Goal: Check status: Check status

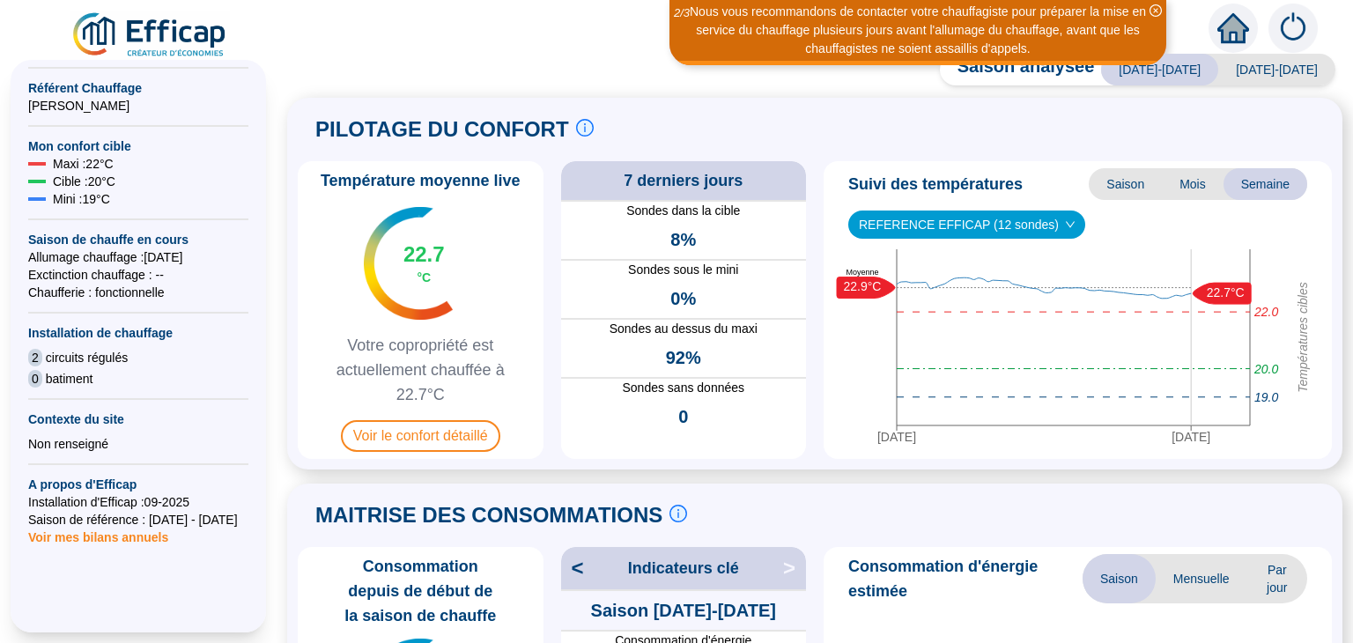
scroll to position [433, 0]
click at [436, 437] on span "Voir le confort détaillé" at bounding box center [420, 436] width 159 height 32
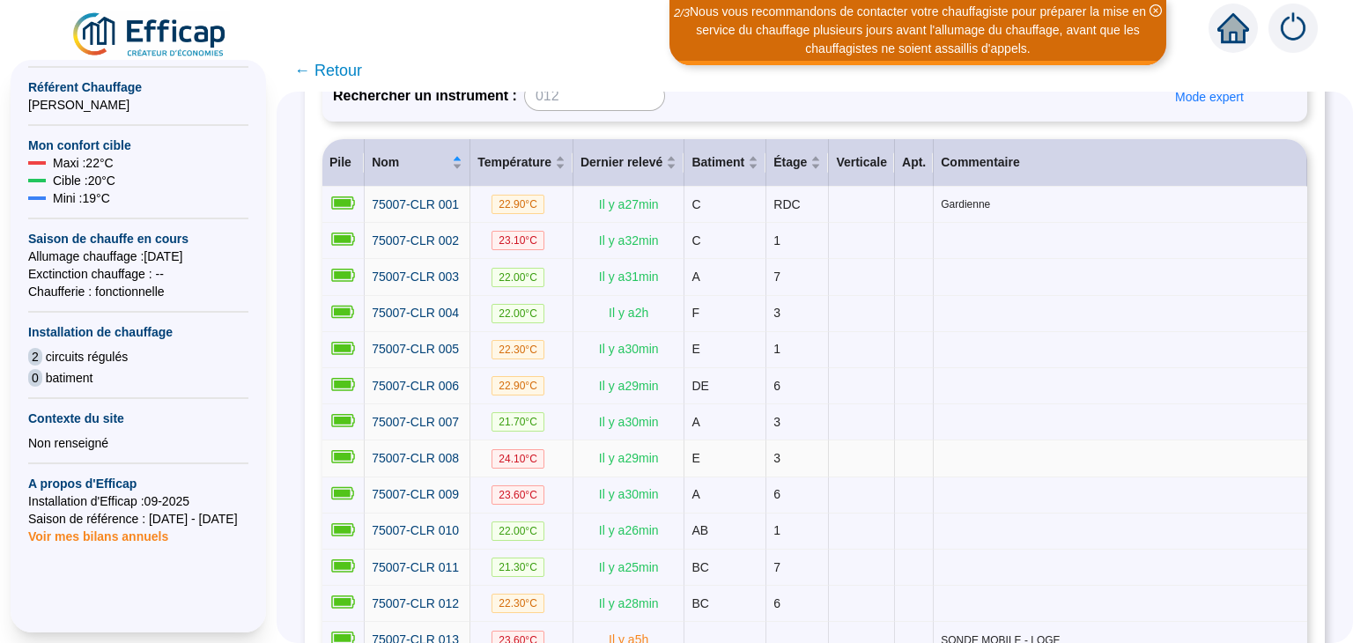
scroll to position [228, 0]
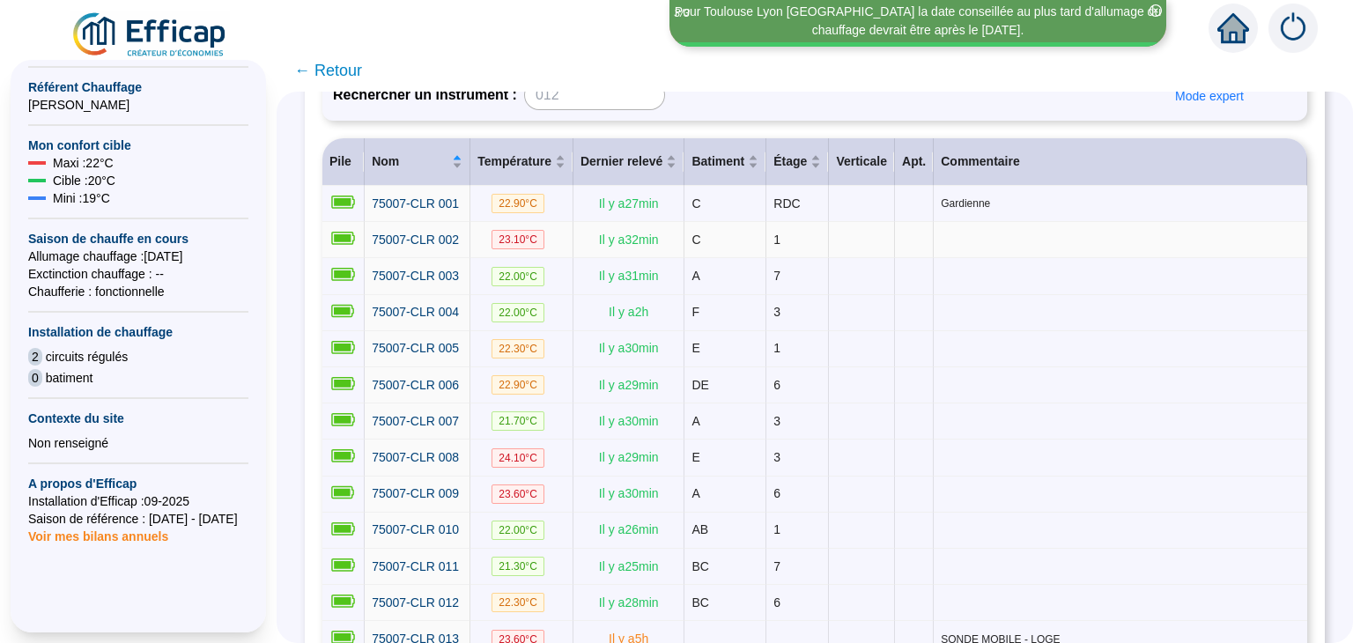
click at [959, 241] on td at bounding box center [1121, 240] width 374 height 36
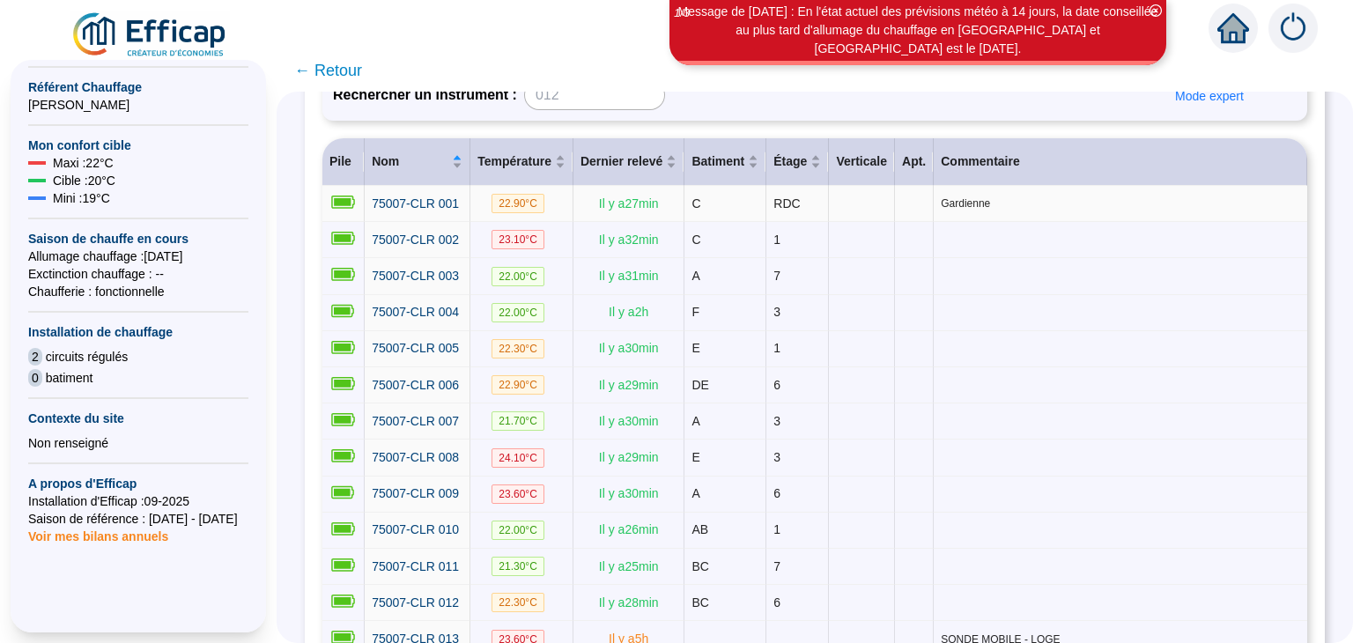
drag, startPoint x: 959, startPoint y: 241, endPoint x: 992, endPoint y: 200, distance: 53.2
click at [992, 200] on span "Gardienne" at bounding box center [1120, 203] width 359 height 14
click at [973, 233] on td at bounding box center [1121, 240] width 374 height 36
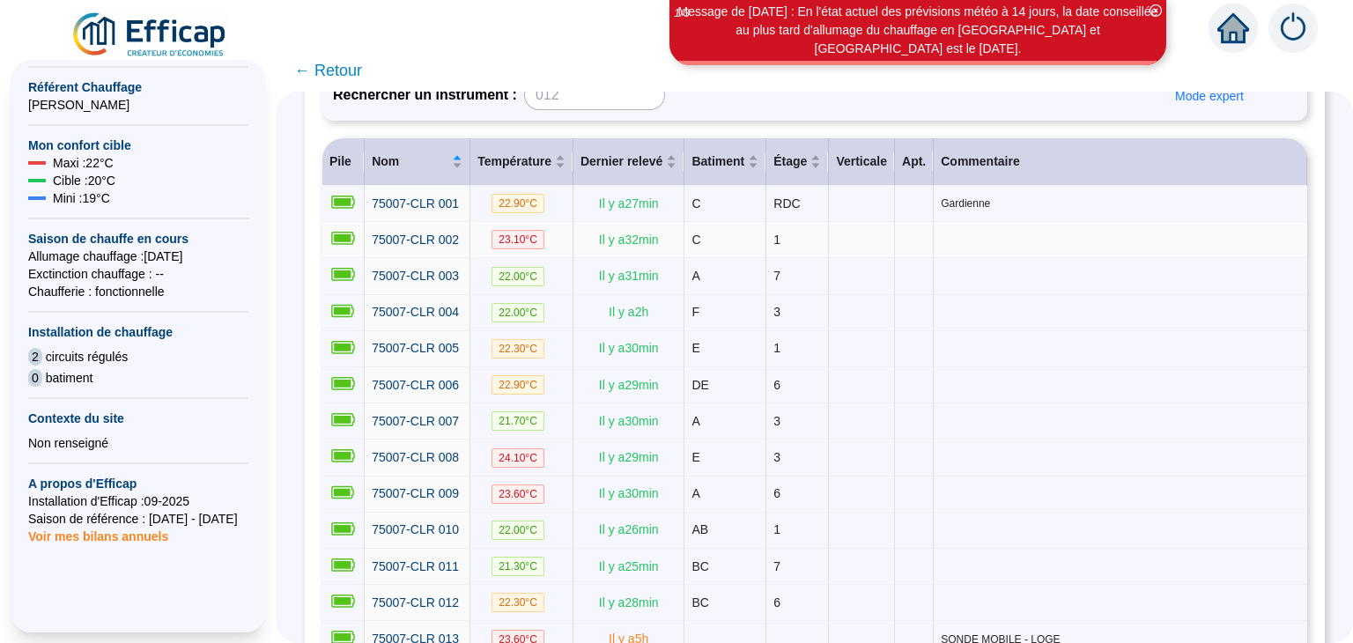
click at [973, 233] on td at bounding box center [1121, 240] width 374 height 36
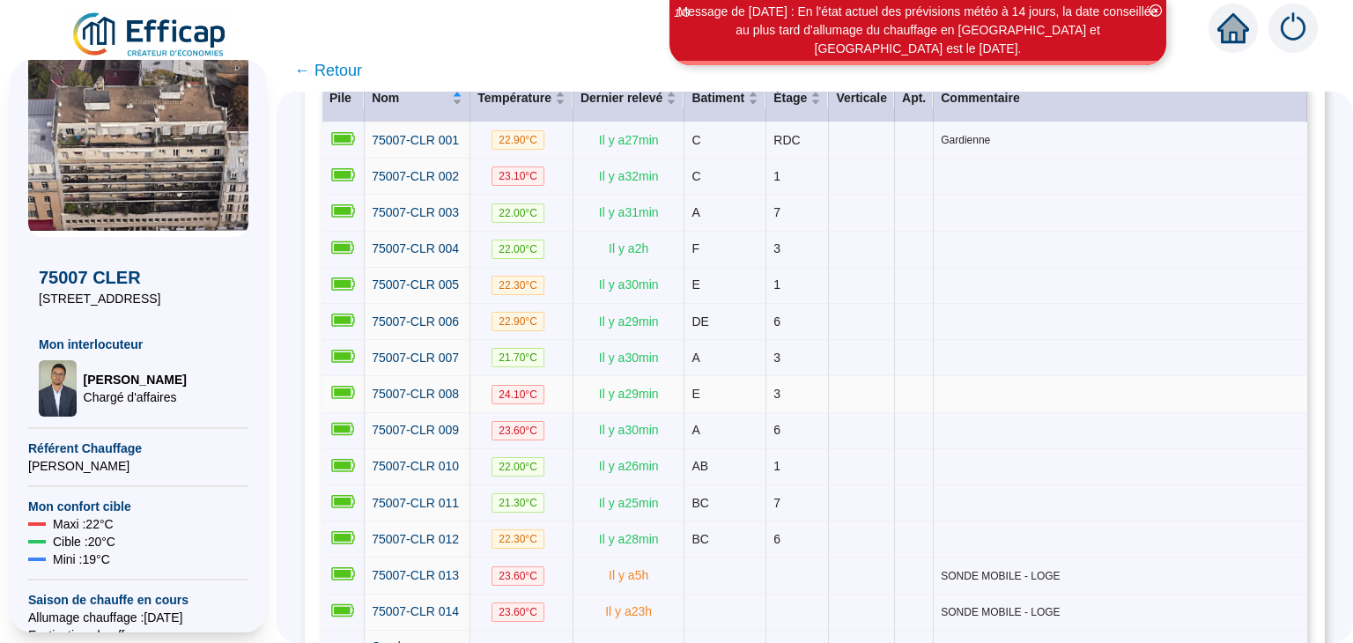
scroll to position [292, 0]
